Goal: Task Accomplishment & Management: Use online tool/utility

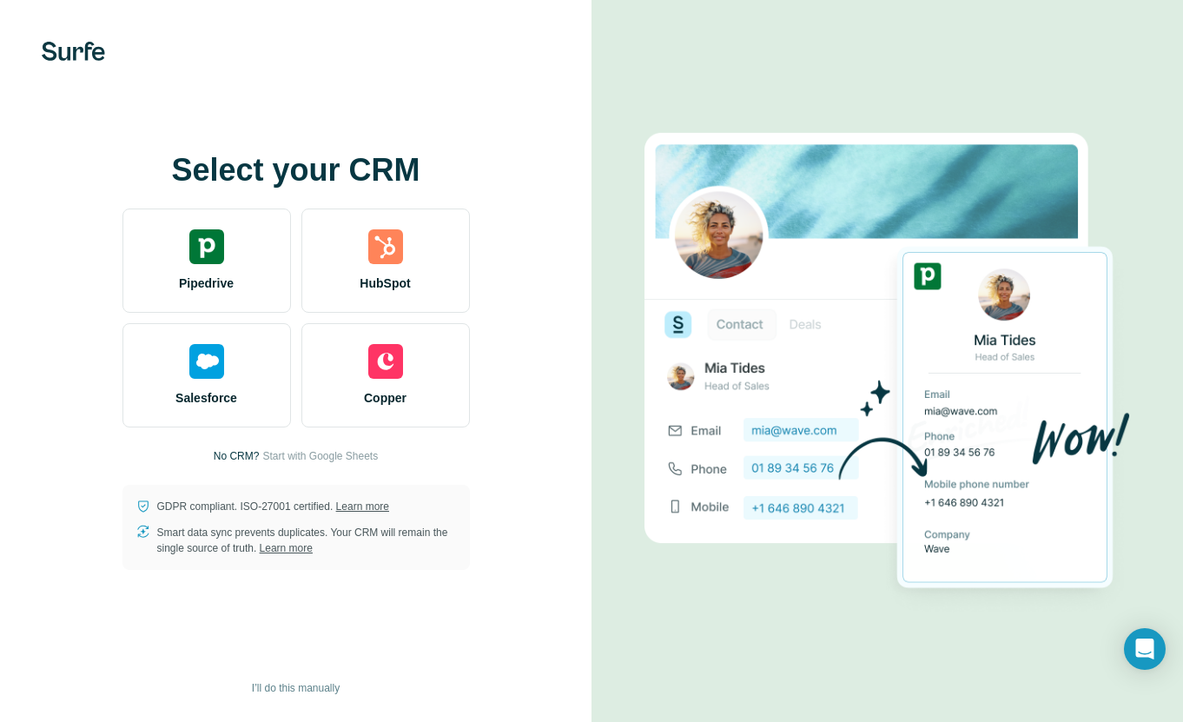
click at [229, 293] on div "Pipedrive" at bounding box center [207, 261] width 169 height 104
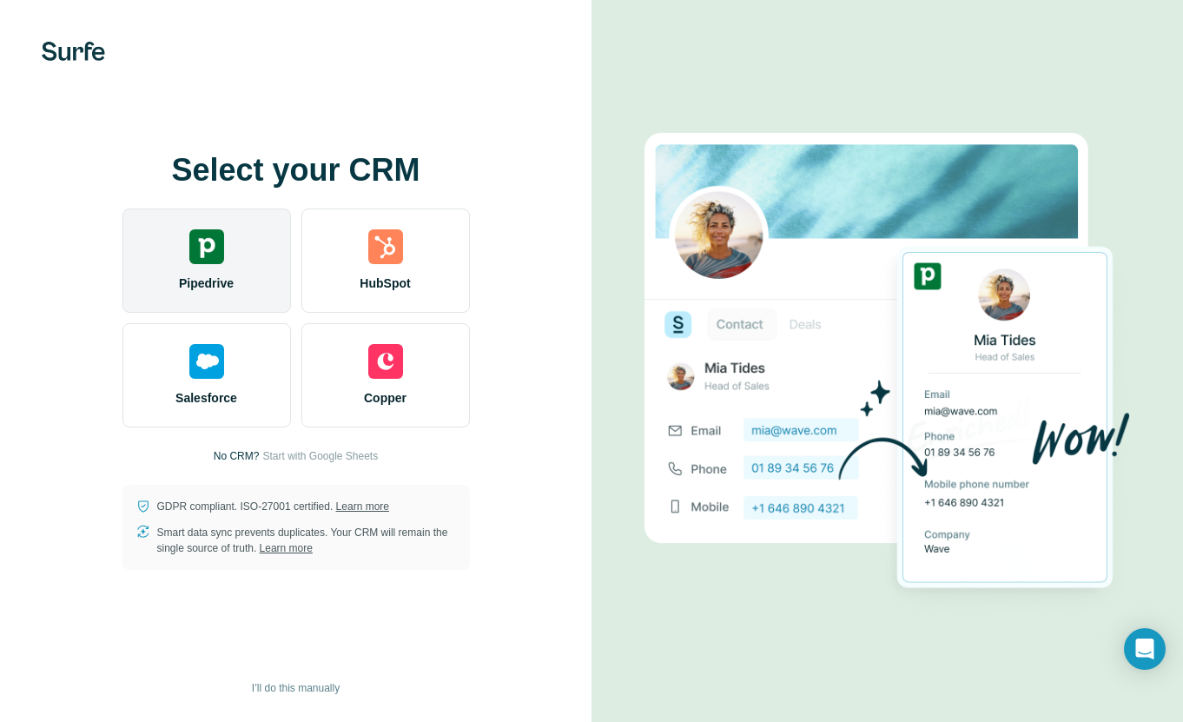
click at [263, 284] on div "Pipedrive" at bounding box center [207, 261] width 169 height 104
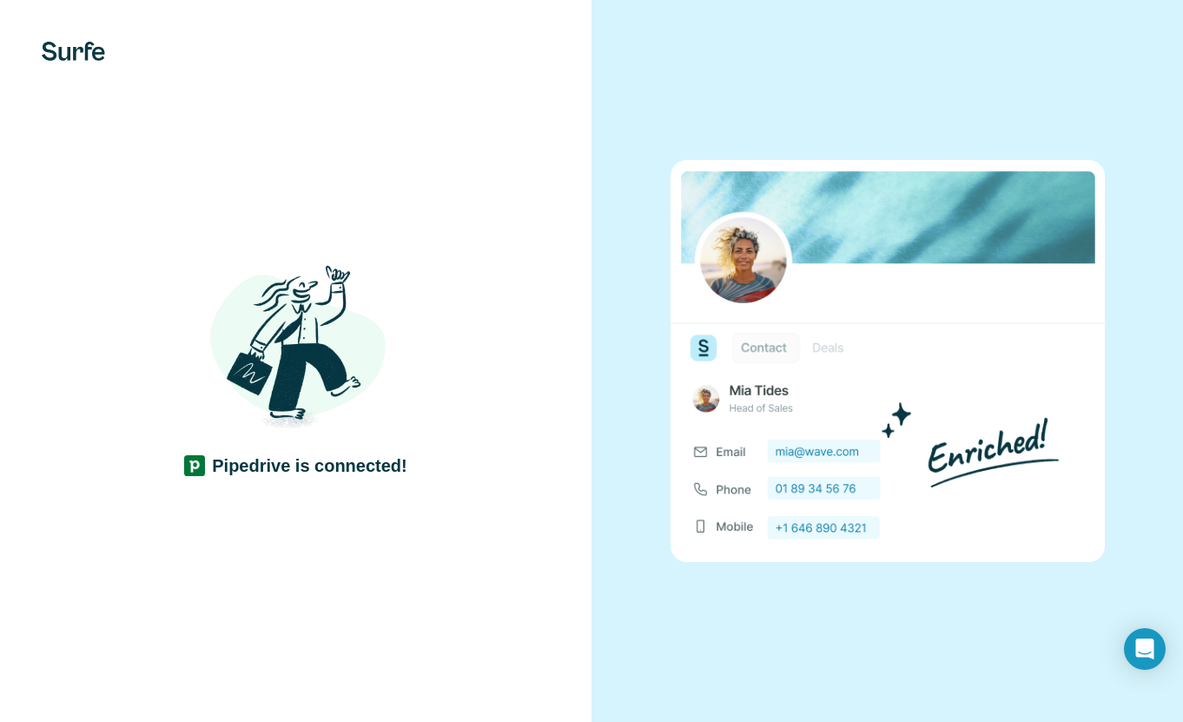
click at [520, 348] on div "Pipedrive is connected!" at bounding box center [296, 361] width 522 height 233
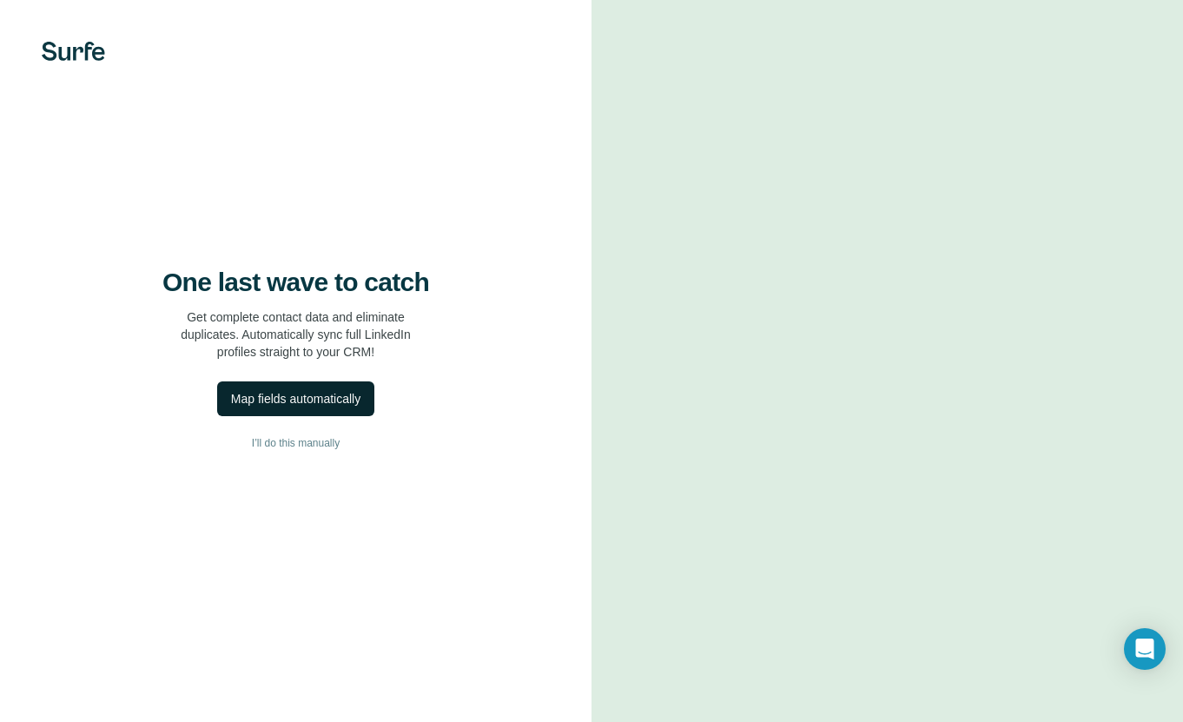
click at [339, 402] on div "Map fields automatically" at bounding box center [295, 398] width 129 height 17
